Goal: Entertainment & Leisure: Browse casually

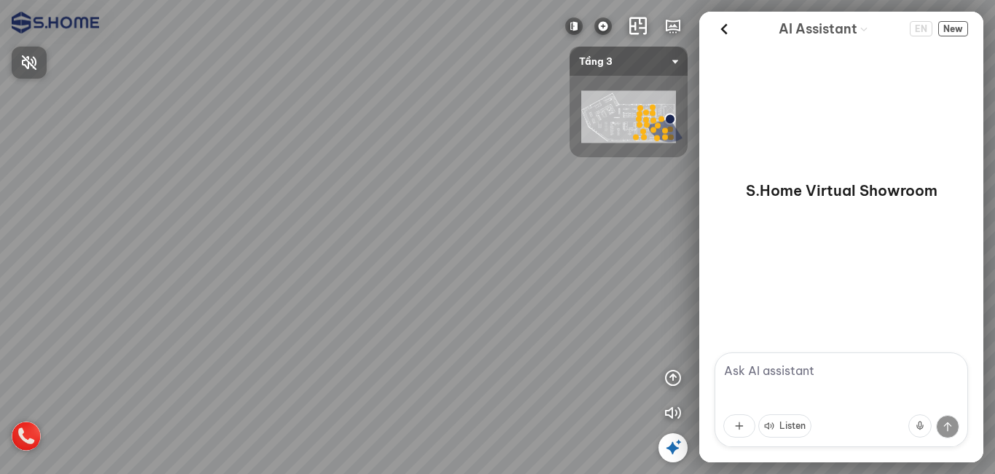
drag, startPoint x: 369, startPoint y: 286, endPoint x: 367, endPoint y: 275, distance: 10.4
click at [367, 275] on div at bounding box center [497, 237] width 995 height 474
drag, startPoint x: 387, startPoint y: 323, endPoint x: 367, endPoint y: 309, distance: 25.1
click at [367, 309] on div at bounding box center [497, 237] width 995 height 474
click at [345, 398] on div at bounding box center [497, 237] width 995 height 474
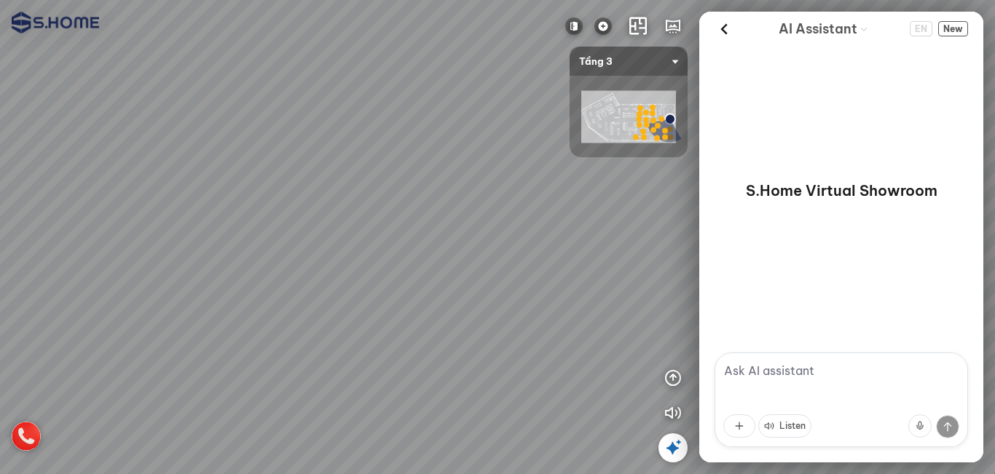
click at [352, 401] on div at bounding box center [497, 237] width 995 height 474
click at [337, 323] on div at bounding box center [497, 237] width 995 height 474
click at [586, 275] on div at bounding box center [497, 237] width 995 height 474
drag, startPoint x: 364, startPoint y: 332, endPoint x: 359, endPoint y: 265, distance: 67.2
click at [264, 251] on div at bounding box center [497, 237] width 995 height 474
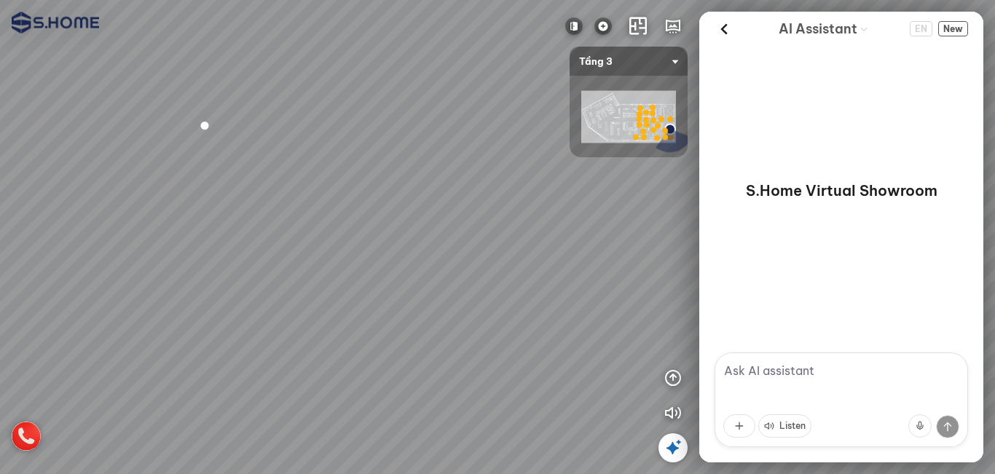
drag, startPoint x: 416, startPoint y: 262, endPoint x: 302, endPoint y: 256, distance: 114.5
click at [72, 253] on div at bounding box center [497, 237] width 995 height 474
click at [122, 264] on div at bounding box center [497, 237] width 995 height 474
drag, startPoint x: 396, startPoint y: 248, endPoint x: 349, endPoint y: 323, distance: 88.3
click at [349, 323] on div at bounding box center [497, 237] width 995 height 474
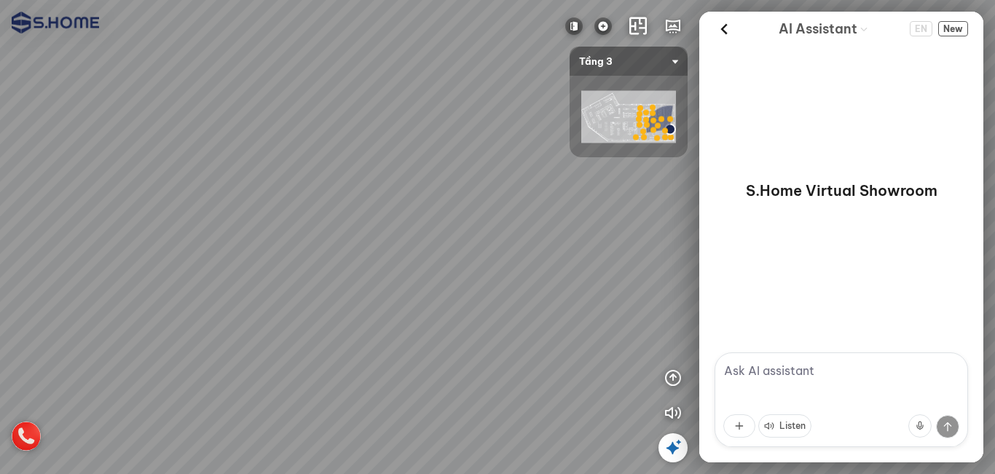
drag, startPoint x: 376, startPoint y: 280, endPoint x: 386, endPoint y: 326, distance: 47.0
click at [386, 326] on div at bounding box center [497, 237] width 995 height 474
drag, startPoint x: 355, startPoint y: 309, endPoint x: 541, endPoint y: 315, distance: 185.9
click at [541, 315] on div at bounding box center [497, 237] width 995 height 474
click at [599, 23] on img at bounding box center [602, 25] width 17 height 17
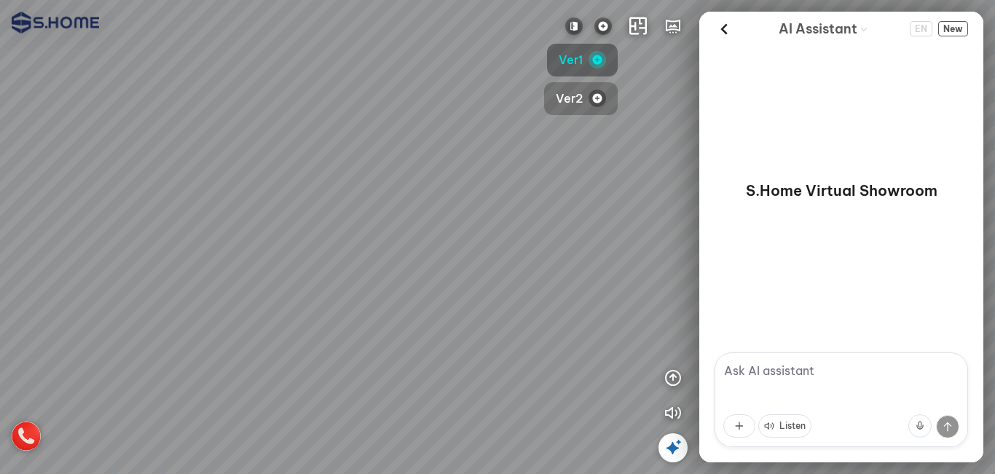
click at [583, 97] on button "Ver2" at bounding box center [581, 98] width 74 height 33
drag, startPoint x: 327, startPoint y: 237, endPoint x: 551, endPoint y: 206, distance: 225.8
click at [569, 201] on div at bounding box center [497, 237] width 995 height 474
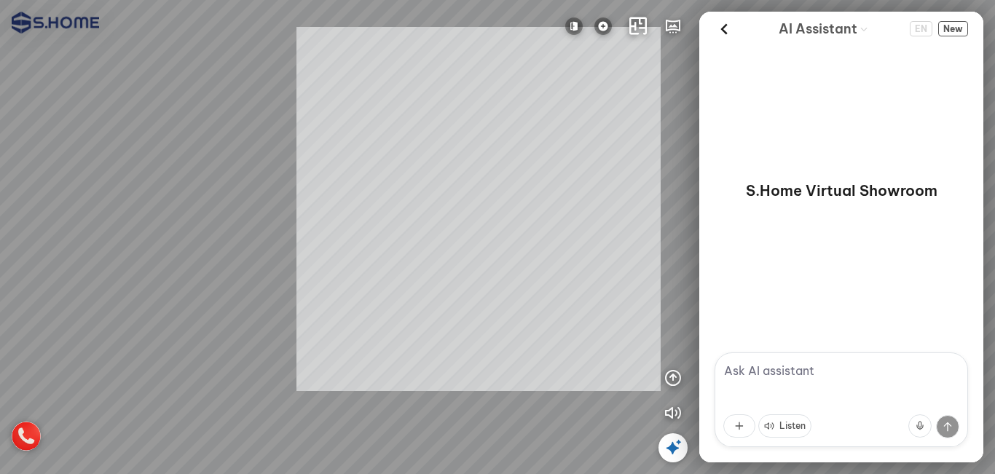
click at [483, 208] on div "INFO: krpano 1.20.8 (build 2020-09-15) INFO: HTML5/Desktop - Chrome 140.0 - Web…" at bounding box center [497, 237] width 995 height 474
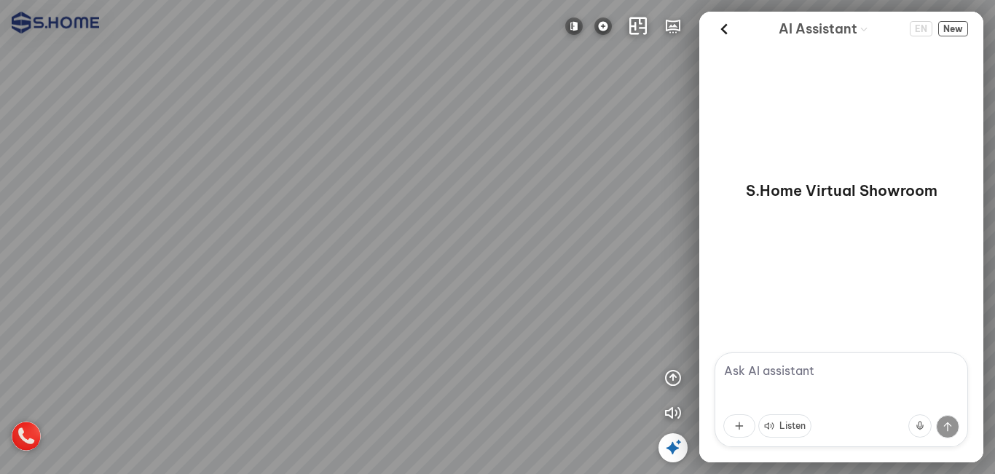
drag, startPoint x: 387, startPoint y: 217, endPoint x: 377, endPoint y: 216, distance: 9.5
click at [377, 216] on div at bounding box center [497, 237] width 995 height 474
drag, startPoint x: 371, startPoint y: 194, endPoint x: 351, endPoint y: 200, distance: 20.5
click at [351, 200] on div at bounding box center [497, 237] width 995 height 474
drag, startPoint x: 412, startPoint y: 181, endPoint x: 503, endPoint y: 276, distance: 131.4
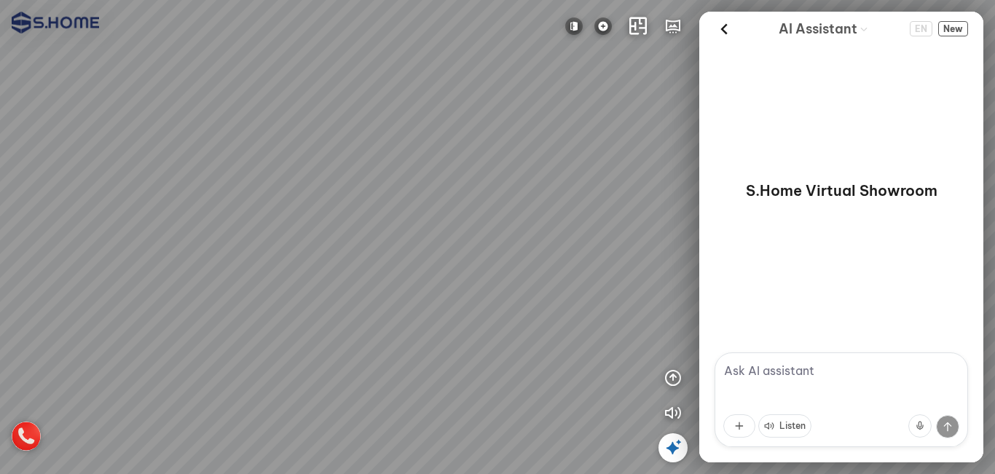
click at [502, 275] on div at bounding box center [497, 237] width 995 height 474
drag, startPoint x: 391, startPoint y: 211, endPoint x: 315, endPoint y: 234, distance: 79.0
click at [315, 234] on div at bounding box center [497, 237] width 995 height 474
drag, startPoint x: 286, startPoint y: 235, endPoint x: 449, endPoint y: 213, distance: 164.6
click at [448, 213] on div at bounding box center [497, 237] width 995 height 474
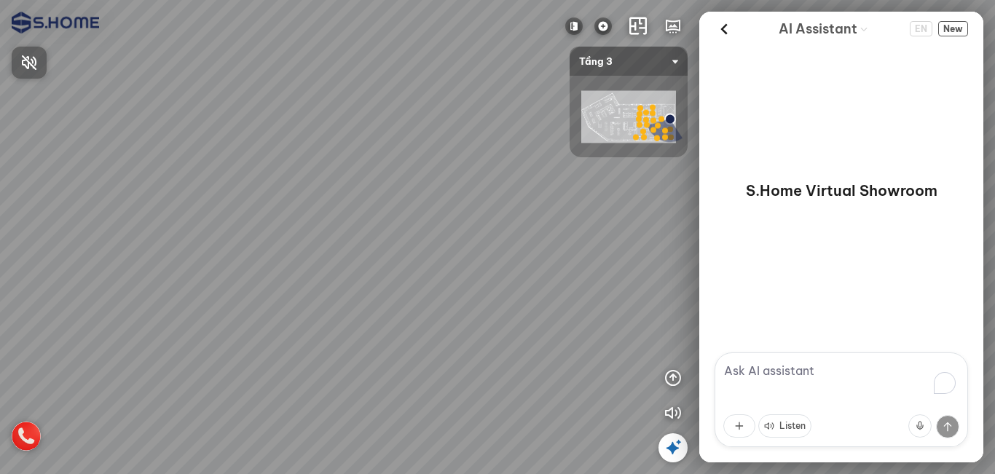
drag, startPoint x: 430, startPoint y: 273, endPoint x: 398, endPoint y: 280, distance: 32.9
click at [230, 272] on div at bounding box center [497, 237] width 995 height 474
drag, startPoint x: 478, startPoint y: 275, endPoint x: 293, endPoint y: 271, distance: 185.0
click at [235, 266] on div at bounding box center [497, 237] width 995 height 474
drag, startPoint x: 425, startPoint y: 271, endPoint x: 275, endPoint y: 267, distance: 149.4
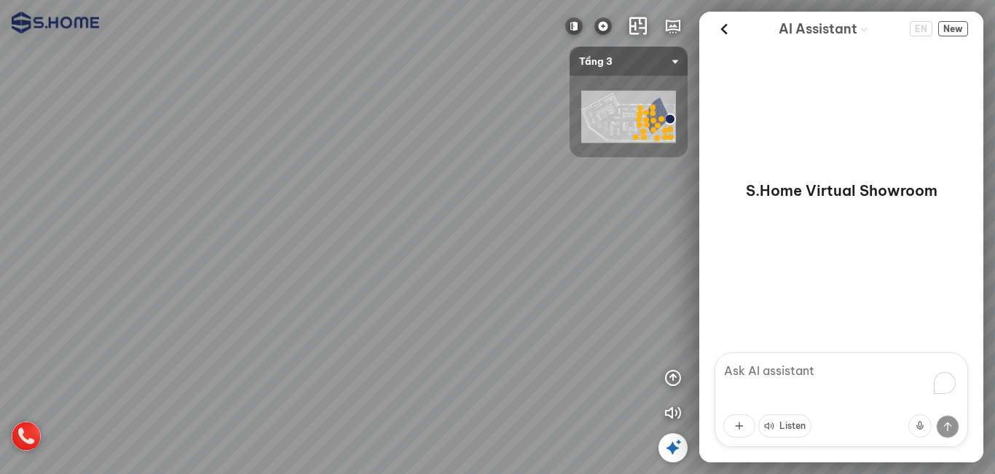
click at [275, 267] on div at bounding box center [497, 237] width 995 height 474
click at [620, 122] on img at bounding box center [628, 117] width 95 height 52
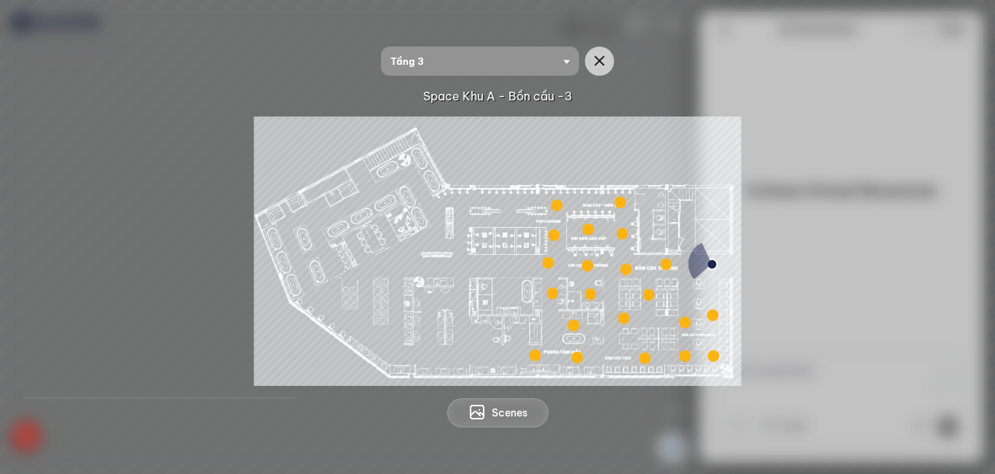
click at [553, 291] on div at bounding box center [553, 294] width 12 height 12
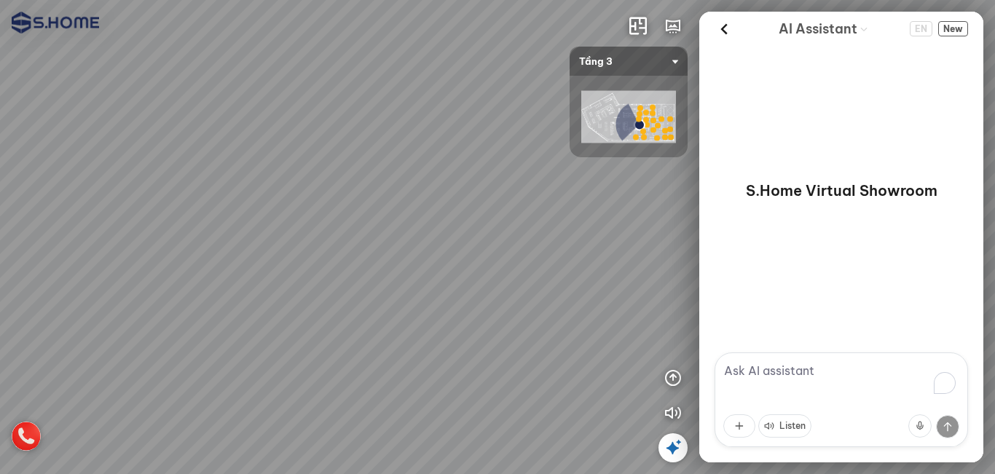
drag, startPoint x: 460, startPoint y: 281, endPoint x: 363, endPoint y: 234, distance: 107.2
click at [363, 234] on div at bounding box center [497, 237] width 995 height 474
drag, startPoint x: 422, startPoint y: 235, endPoint x: 259, endPoint y: 226, distance: 163.4
click at [259, 227] on div at bounding box center [497, 237] width 995 height 474
drag, startPoint x: 453, startPoint y: 227, endPoint x: 346, endPoint y: 227, distance: 107.1
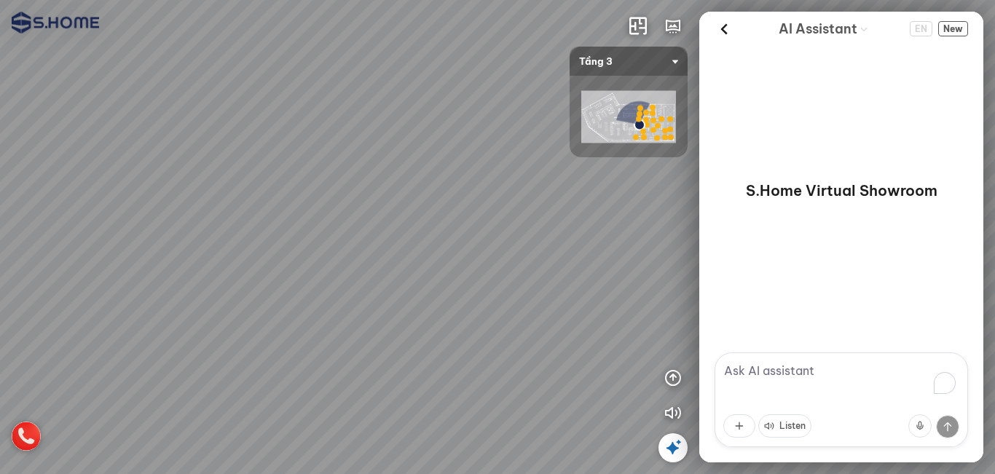
click at [346, 227] on div at bounding box center [497, 237] width 995 height 474
drag, startPoint x: 473, startPoint y: 235, endPoint x: 245, endPoint y: 231, distance: 228.0
click at [237, 232] on div at bounding box center [497, 237] width 995 height 474
drag, startPoint x: 451, startPoint y: 236, endPoint x: 275, endPoint y: 235, distance: 176.3
click at [272, 236] on div at bounding box center [497, 237] width 995 height 474
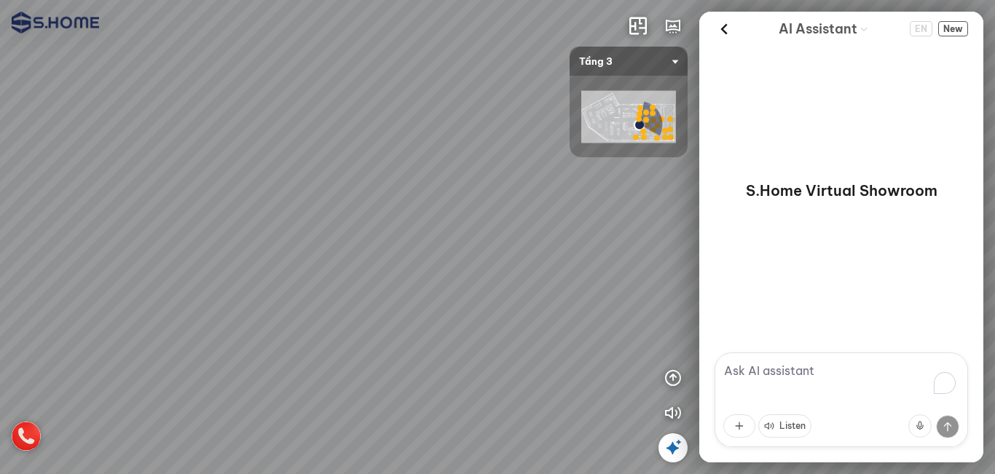
drag, startPoint x: 471, startPoint y: 245, endPoint x: 424, endPoint y: 243, distance: 47.4
click at [335, 245] on div at bounding box center [497, 237] width 995 height 474
drag, startPoint x: 461, startPoint y: 243, endPoint x: 409, endPoint y: 236, distance: 52.1
click at [328, 240] on div at bounding box center [497, 237] width 995 height 474
drag, startPoint x: 433, startPoint y: 236, endPoint x: 327, endPoint y: 243, distance: 106.5
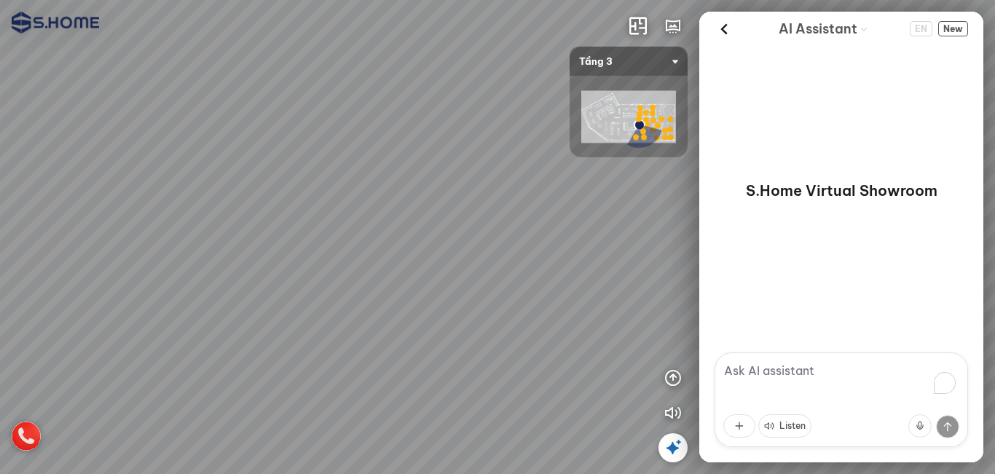
click at [327, 243] on div at bounding box center [497, 237] width 995 height 474
drag, startPoint x: 360, startPoint y: 237, endPoint x: 489, endPoint y: 224, distance: 129.6
click at [488, 225] on div at bounding box center [497, 237] width 995 height 474
drag, startPoint x: 489, startPoint y: 224, endPoint x: 288, endPoint y: 208, distance: 201.7
click at [288, 208] on div at bounding box center [497, 237] width 995 height 474
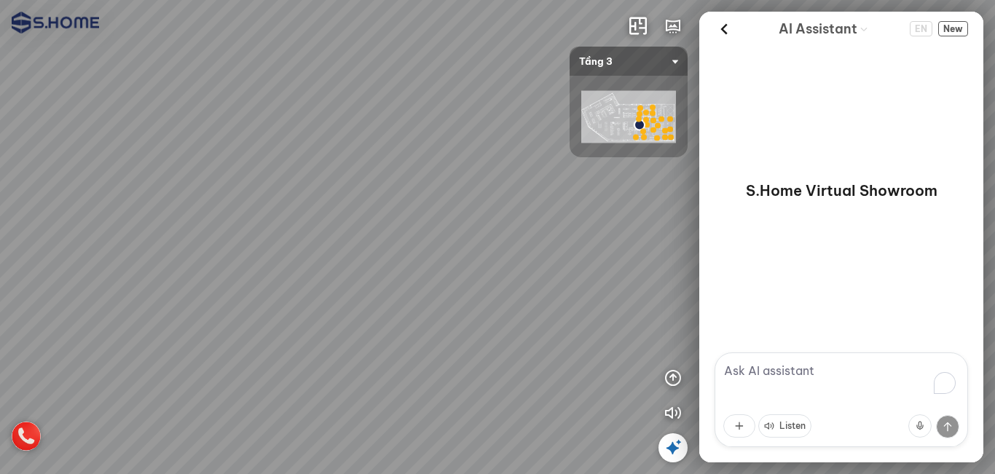
click at [263, 200] on div at bounding box center [497, 237] width 995 height 474
drag, startPoint x: 424, startPoint y: 200, endPoint x: 349, endPoint y: 198, distance: 75.1
click at [315, 200] on div at bounding box center [497, 237] width 995 height 474
drag, startPoint x: 296, startPoint y: 201, endPoint x: 286, endPoint y: 201, distance: 9.5
click at [286, 201] on div at bounding box center [497, 237] width 995 height 474
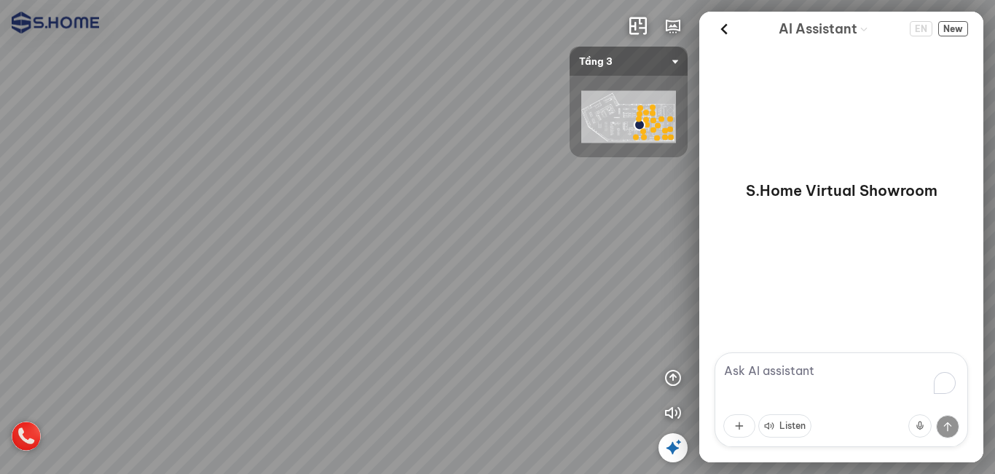
drag, startPoint x: 371, startPoint y: 201, endPoint x: 248, endPoint y: 194, distance: 122.6
click at [219, 194] on div at bounding box center [497, 237] width 995 height 474
drag, startPoint x: 415, startPoint y: 212, endPoint x: 403, endPoint y: 293, distance: 81.8
click at [403, 293] on div at bounding box center [497, 237] width 995 height 474
drag, startPoint x: 456, startPoint y: 236, endPoint x: 458, endPoint y: 276, distance: 40.1
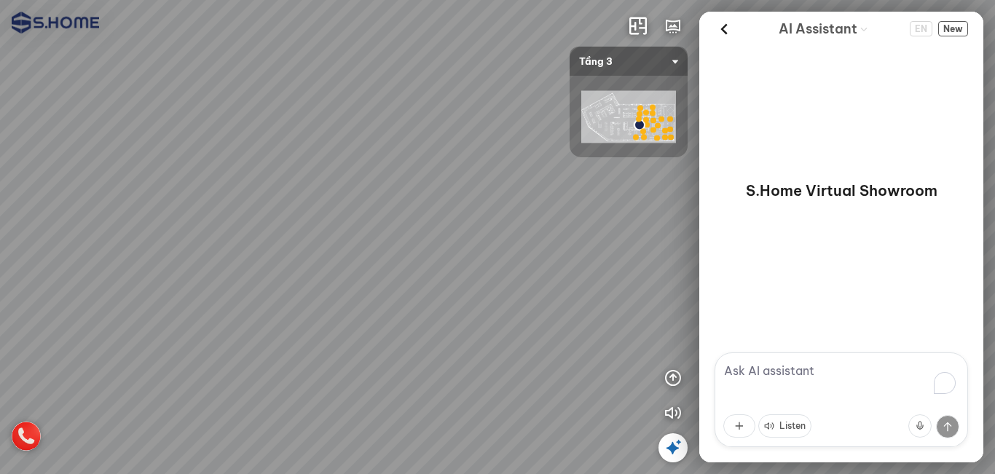
click at [458, 276] on div at bounding box center [497, 237] width 995 height 474
drag, startPoint x: 448, startPoint y: 275, endPoint x: 161, endPoint y: 209, distance: 294.5
click at [161, 209] on div at bounding box center [497, 237] width 995 height 474
drag, startPoint x: 347, startPoint y: 236, endPoint x: 554, endPoint y: 220, distance: 207.5
click at [500, 220] on div at bounding box center [497, 237] width 995 height 474
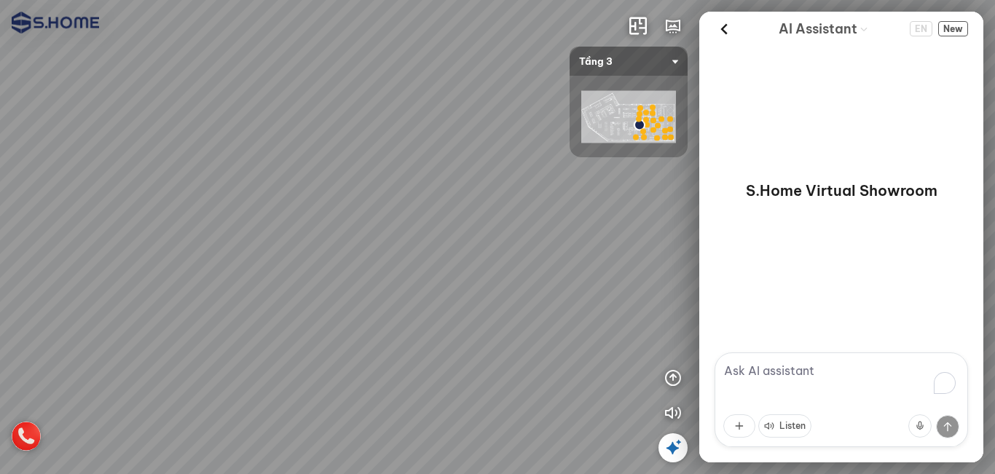
drag, startPoint x: 291, startPoint y: 223, endPoint x: 558, endPoint y: 220, distance: 266.6
click at [490, 219] on div at bounding box center [497, 237] width 995 height 474
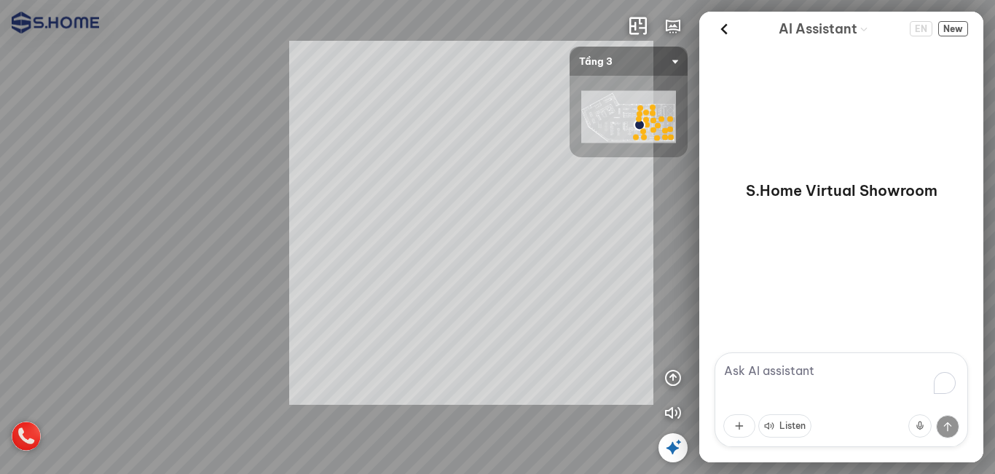
click at [369, 220] on div "INFO: krpano 1.20.8 (build 2020-09-15) INFO: HTML5/Desktop - Chrome 140.0 - Web…" at bounding box center [497, 237] width 995 height 474
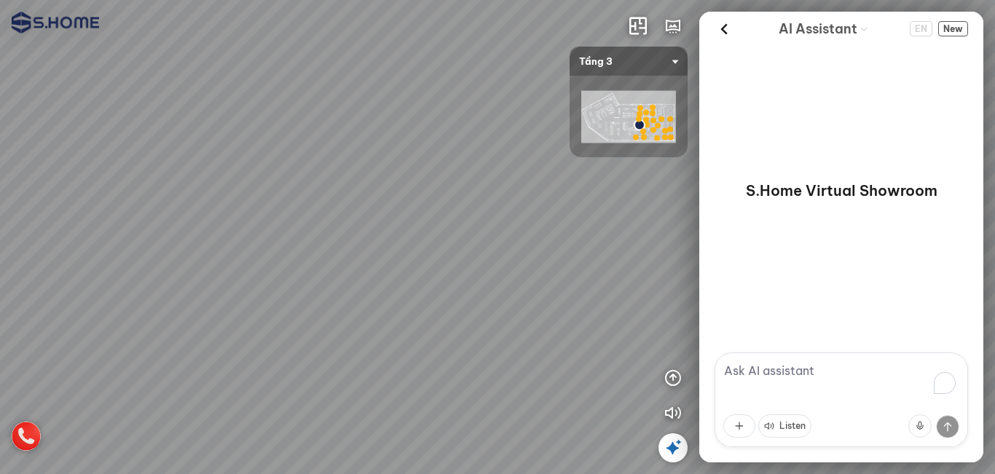
drag, startPoint x: 406, startPoint y: 225, endPoint x: 391, endPoint y: 228, distance: 15.6
click at [391, 228] on div at bounding box center [497, 237] width 995 height 474
click at [674, 382] on icon "button" at bounding box center [672, 377] width 17 height 17
click at [673, 310] on icon "button" at bounding box center [672, 307] width 17 height 17
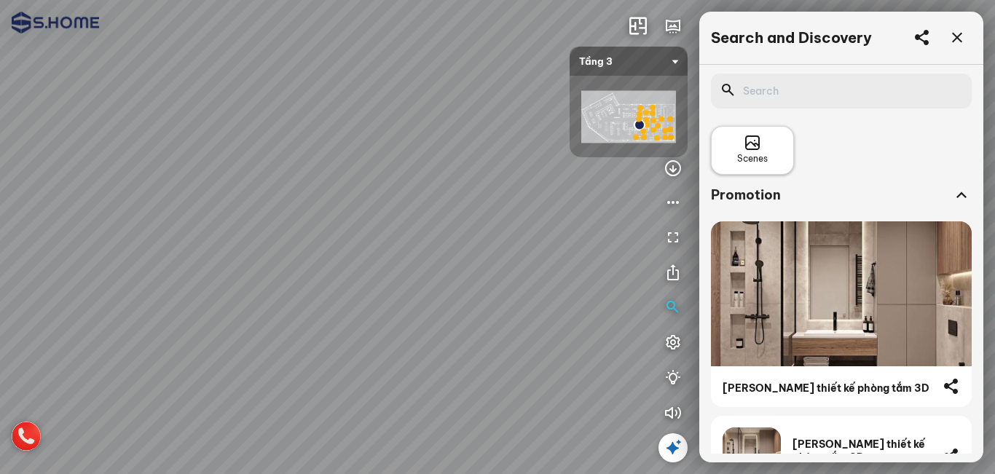
click at [749, 159] on span "Scenes" at bounding box center [752, 159] width 31 height 14
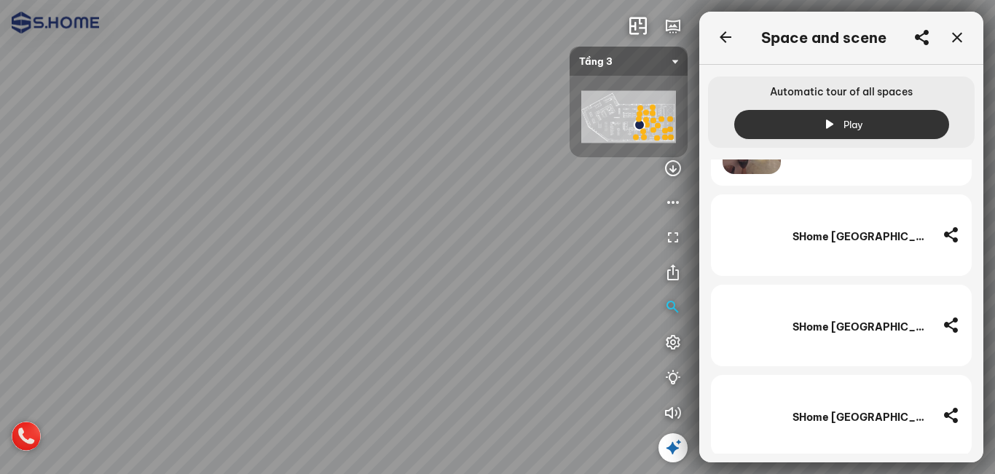
scroll to position [5358, 0]
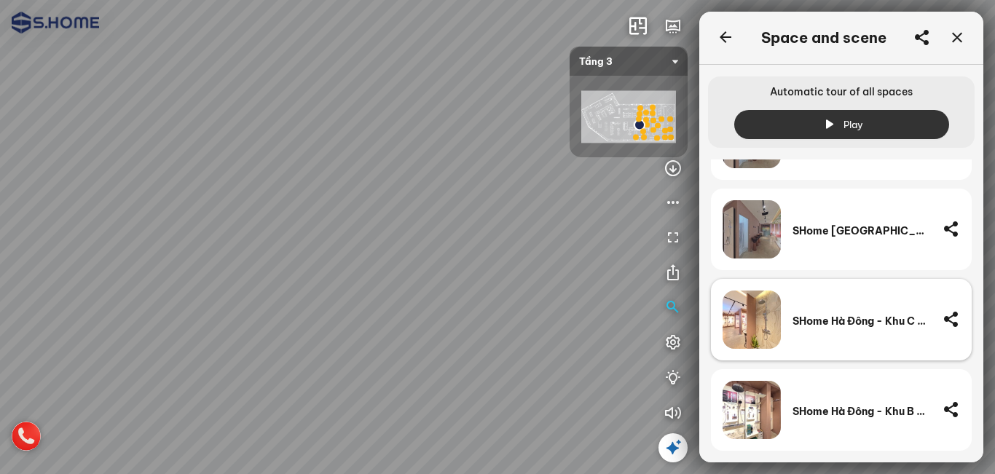
click at [877, 332] on div "SHome Hà Đông - Khu C - Phòng mẫu -2 -Open" at bounding box center [861, 320] width 138 height 58
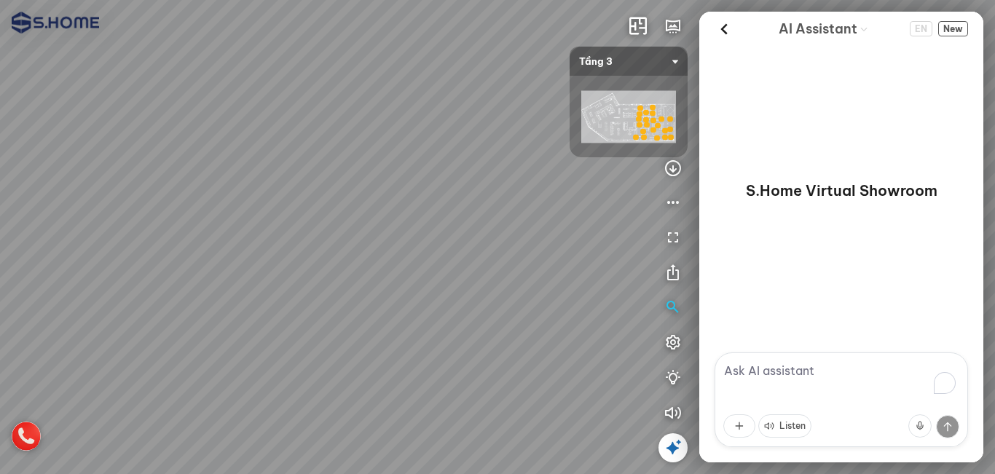
click at [680, 444] on icon at bounding box center [672, 447] width 17 height 17
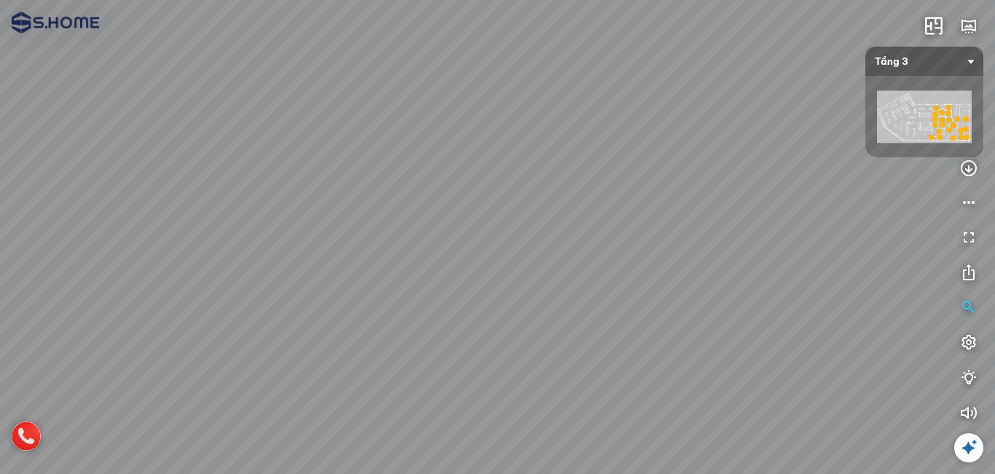
drag, startPoint x: 216, startPoint y: 314, endPoint x: 454, endPoint y: 264, distance: 243.3
click at [454, 264] on div at bounding box center [497, 237] width 995 height 474
drag, startPoint x: 441, startPoint y: 328, endPoint x: 655, endPoint y: 240, distance: 230.6
click at [655, 240] on div at bounding box center [497, 237] width 995 height 474
drag, startPoint x: 450, startPoint y: 216, endPoint x: 470, endPoint y: 347, distance: 132.6
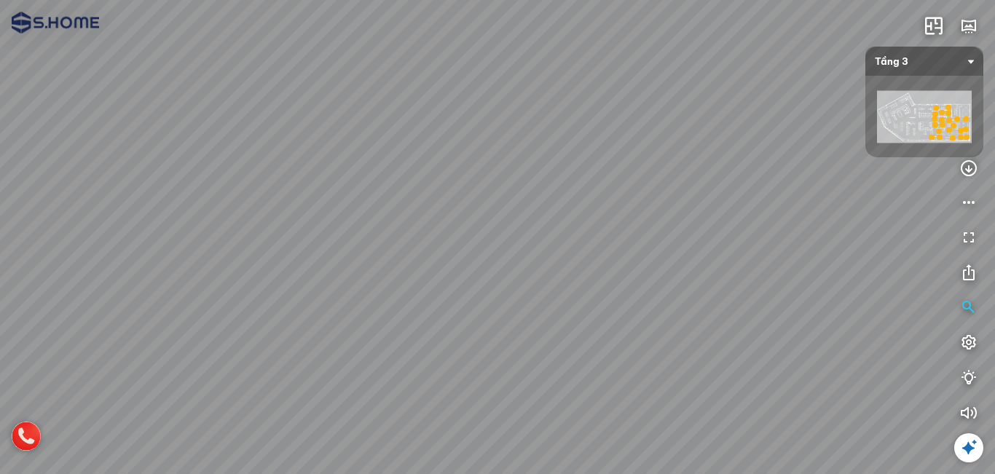
click at [470, 347] on div at bounding box center [497, 237] width 995 height 474
drag, startPoint x: 553, startPoint y: 256, endPoint x: 176, endPoint y: 184, distance: 383.6
click at [208, 185] on div at bounding box center [497, 237] width 995 height 474
drag, startPoint x: 433, startPoint y: 255, endPoint x: 405, endPoint y: 109, distance: 148.3
click at [405, 109] on div at bounding box center [497, 237] width 995 height 474
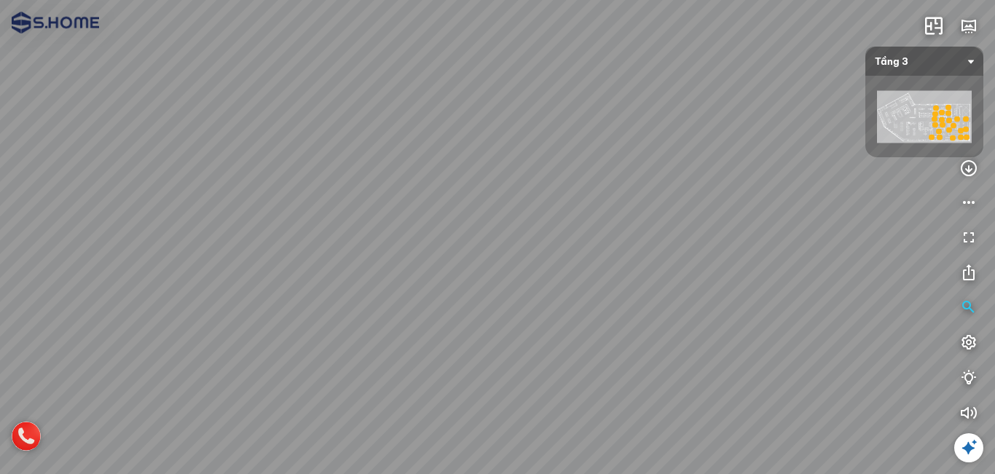
drag, startPoint x: 487, startPoint y: 233, endPoint x: 319, endPoint y: 257, distance: 170.0
click at [267, 254] on div at bounding box center [497, 237] width 995 height 474
drag, startPoint x: 441, startPoint y: 289, endPoint x: 393, endPoint y: 50, distance: 244.4
click at [393, 55] on div at bounding box center [497, 237] width 995 height 474
drag, startPoint x: 509, startPoint y: 312, endPoint x: 510, endPoint y: 186, distance: 126.7
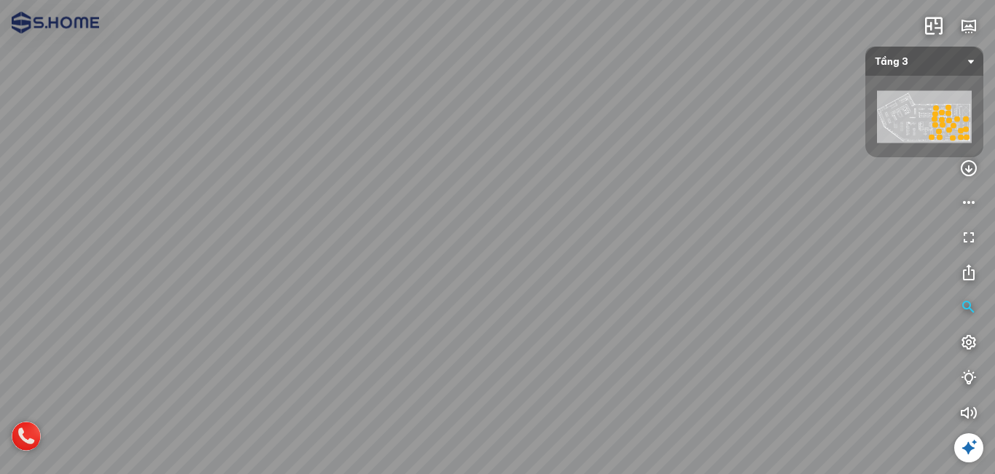
click at [510, 186] on div at bounding box center [497, 237] width 995 height 474
drag, startPoint x: 742, startPoint y: 336, endPoint x: 342, endPoint y: 183, distance: 428.8
click at [342, 183] on div at bounding box center [497, 237] width 995 height 474
drag, startPoint x: 430, startPoint y: 172, endPoint x: 453, endPoint y: 265, distance: 95.9
click at [431, 331] on div at bounding box center [497, 237] width 995 height 474
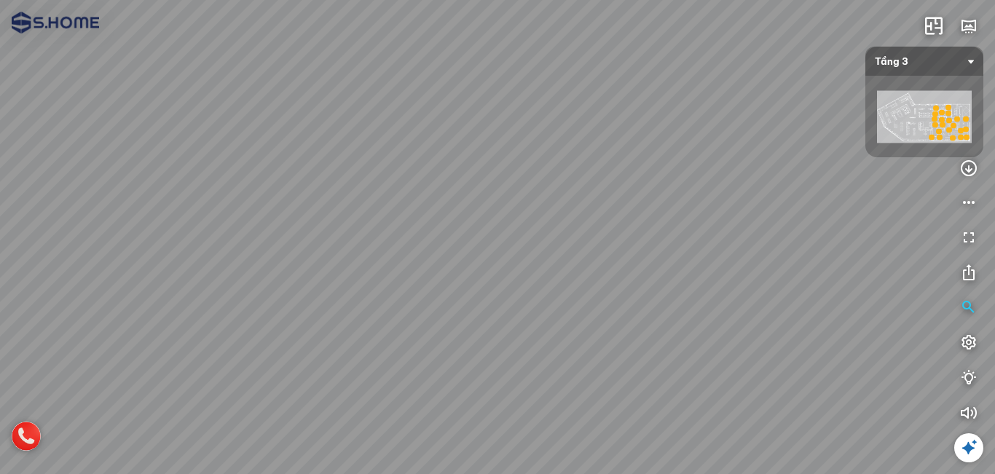
drag, startPoint x: 487, startPoint y: 160, endPoint x: 393, endPoint y: 375, distance: 235.2
click at [393, 375] on div at bounding box center [497, 237] width 995 height 474
drag, startPoint x: 478, startPoint y: 141, endPoint x: 453, endPoint y: 361, distance: 222.1
click at [453, 361] on div at bounding box center [497, 237] width 995 height 474
drag, startPoint x: 511, startPoint y: 209, endPoint x: 526, endPoint y: 207, distance: 14.7
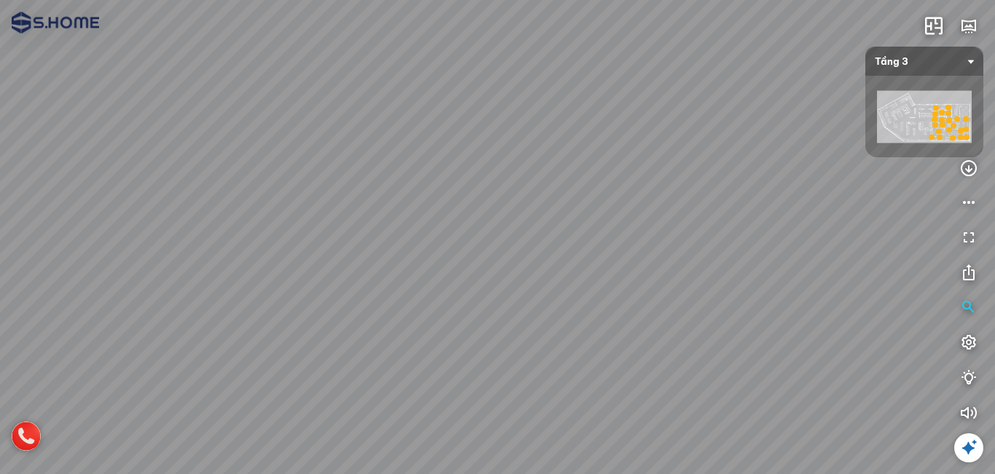
click at [526, 207] on div at bounding box center [497, 237] width 995 height 474
drag, startPoint x: 486, startPoint y: 189, endPoint x: 597, endPoint y: 382, distance: 222.5
click at [597, 382] on div at bounding box center [497, 237] width 995 height 474
drag, startPoint x: 485, startPoint y: 368, endPoint x: 575, endPoint y: 203, distance: 187.8
click at [575, 203] on div at bounding box center [497, 237] width 995 height 474
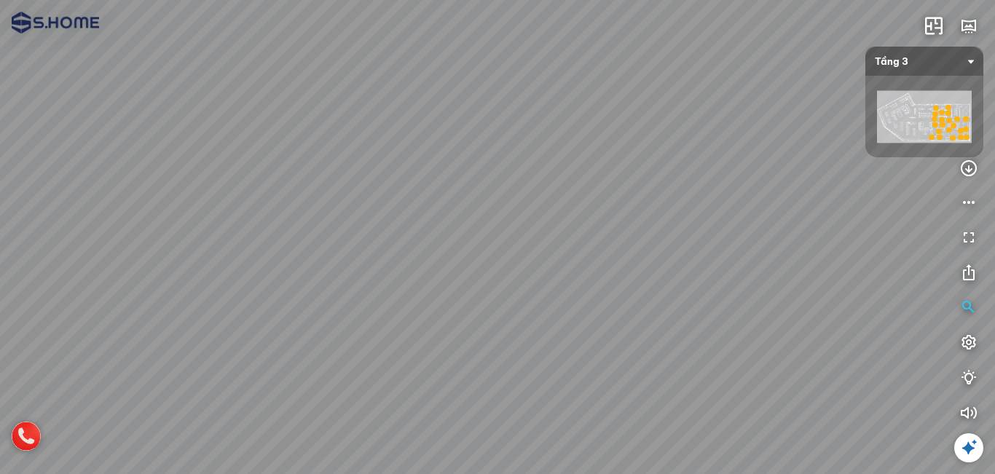
drag, startPoint x: 468, startPoint y: 310, endPoint x: 632, endPoint y: 310, distance: 163.9
click at [632, 310] on div at bounding box center [497, 237] width 995 height 474
drag, startPoint x: 644, startPoint y: 292, endPoint x: 691, endPoint y: 274, distance: 50.0
click at [664, 281] on div at bounding box center [497, 237] width 995 height 474
drag, startPoint x: 393, startPoint y: 262, endPoint x: 720, endPoint y: 259, distance: 327.1
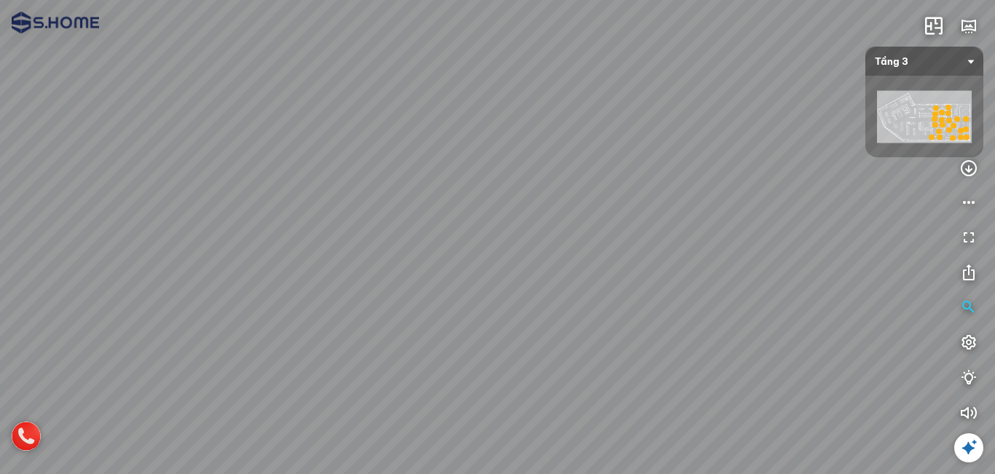
click at [650, 246] on div at bounding box center [497, 237] width 995 height 474
drag, startPoint x: 422, startPoint y: 271, endPoint x: 559, endPoint y: 302, distance: 141.0
click at [542, 292] on div at bounding box center [497, 237] width 995 height 474
drag
click at [608, 262] on div at bounding box center [497, 237] width 995 height 474
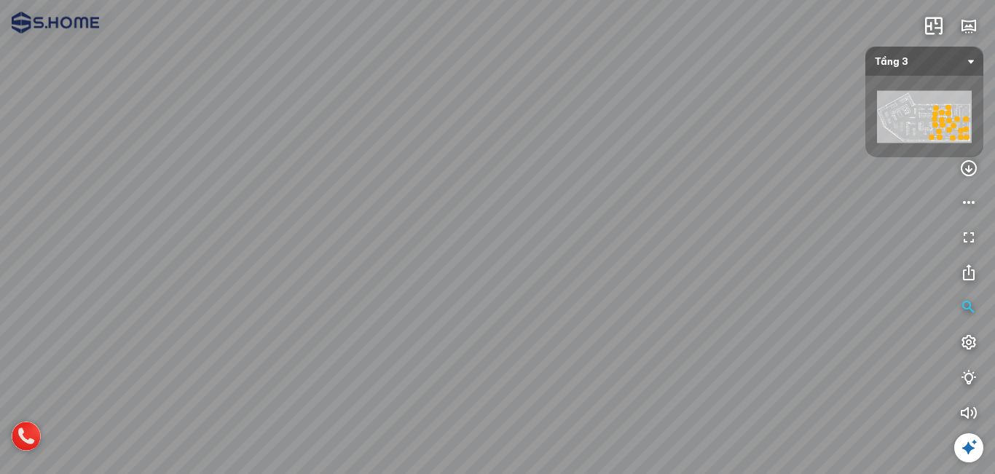
click at [103, 313] on div at bounding box center [497, 237] width 995 height 474
drag, startPoint x: 220, startPoint y: 299, endPoint x: 573, endPoint y: 253, distance: 356.3
click at [573, 253] on div at bounding box center [497, 237] width 995 height 474
drag, startPoint x: 563, startPoint y: 229, endPoint x: 572, endPoint y: 378, distance: 148.8
click at [572, 378] on div at bounding box center [497, 237] width 995 height 474
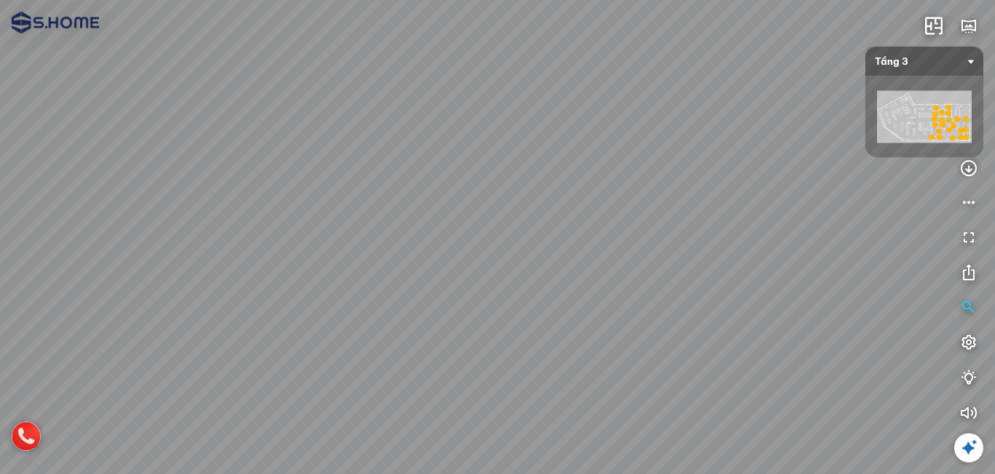
drag, startPoint x: 527, startPoint y: 379, endPoint x: 731, endPoint y: 248, distance: 241.4
click at [731, 248] on div at bounding box center [497, 237] width 995 height 474
drag, startPoint x: 474, startPoint y: 133, endPoint x: 591, endPoint y: 283, distance: 190.0
click at [591, 283] on div at bounding box center [497, 237] width 995 height 474
drag, startPoint x: 598, startPoint y: 277, endPoint x: 499, endPoint y: 245, distance: 103.9
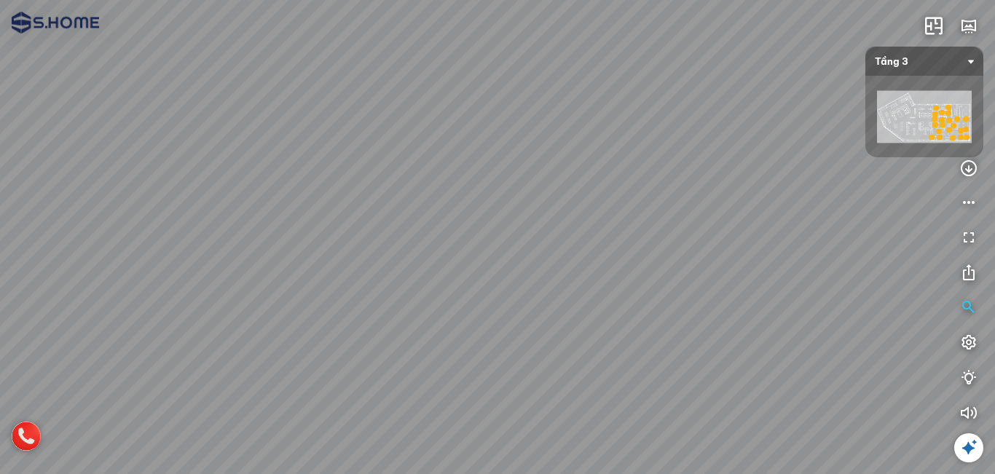
click at [499, 245] on div at bounding box center [497, 237] width 995 height 474
drag, startPoint x: 591, startPoint y: 251, endPoint x: 479, endPoint y: 244, distance: 112.4
click at [479, 244] on div at bounding box center [497, 237] width 995 height 474
drag, startPoint x: 589, startPoint y: 272, endPoint x: 479, endPoint y: 267, distance: 110.1
click at [477, 259] on div at bounding box center [497, 237] width 995 height 474
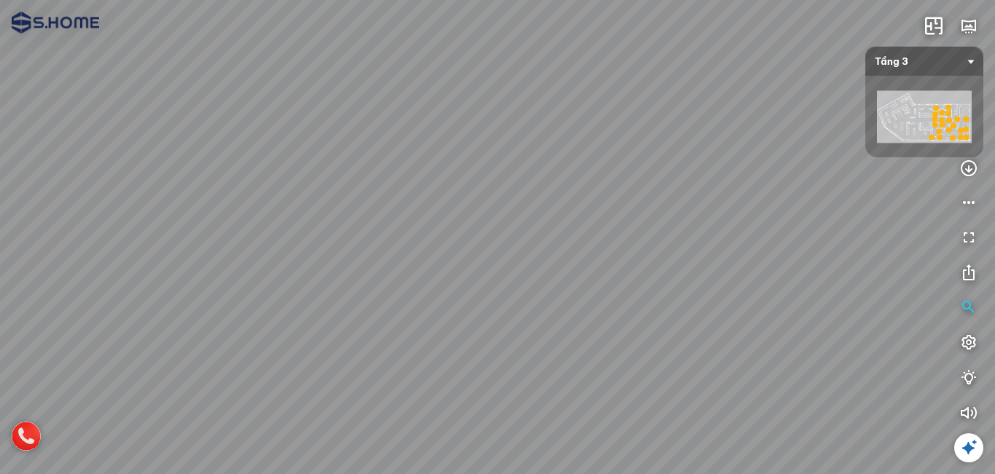
drag, startPoint x: 93, startPoint y: 245, endPoint x: 232, endPoint y: 253, distance: 138.6
click at [232, 253] on div at bounding box center [497, 237] width 995 height 474
drag, startPoint x: 297, startPoint y: 205, endPoint x: 415, endPoint y: 273, distance: 136.1
click at [414, 272] on div at bounding box center [497, 237] width 995 height 474
drag, startPoint x: 294, startPoint y: 256, endPoint x: 486, endPoint y: 248, distance: 191.7
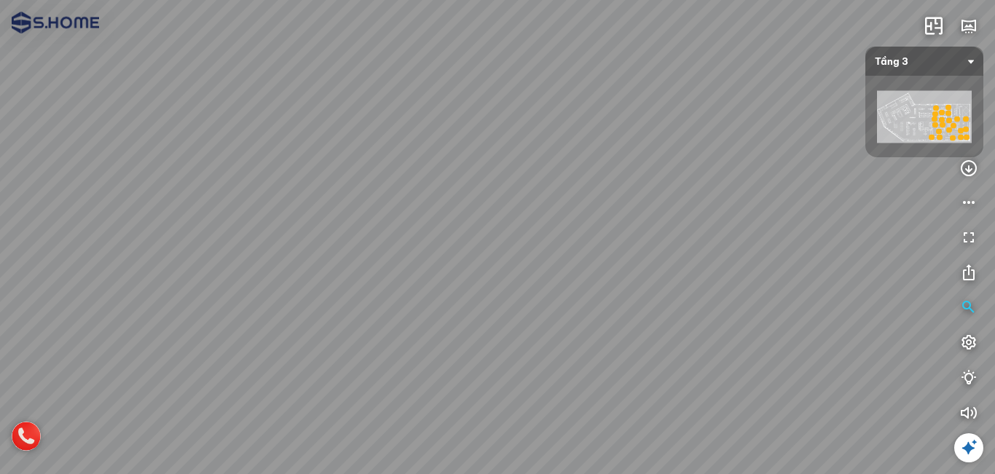
click at [477, 244] on div at bounding box center [497, 237] width 995 height 474
